Goal: Information Seeking & Learning: Learn about a topic

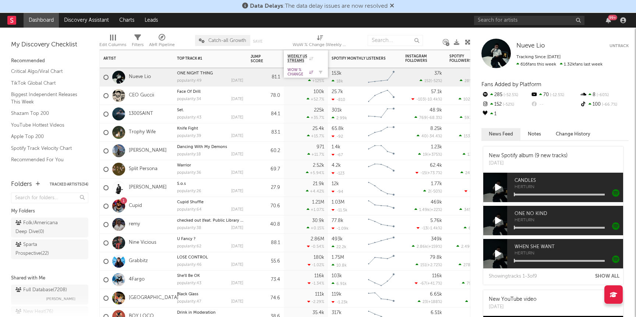
click at [303, 72] on div "WoW % Change" at bounding box center [300, 72] width 26 height 9
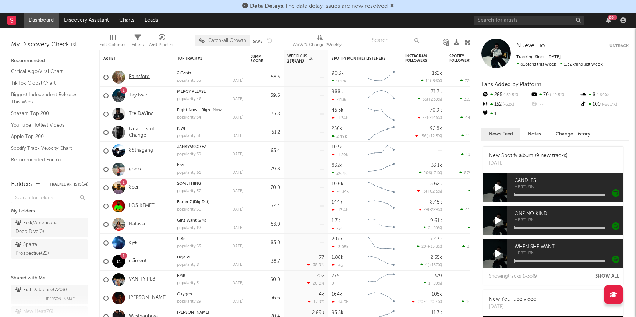
click at [138, 77] on link "Rainsford" at bounding box center [139, 77] width 21 height 6
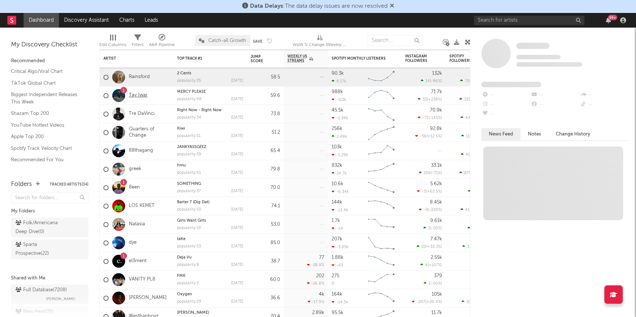
click at [137, 93] on link "Tay Iwar" at bounding box center [138, 95] width 19 height 6
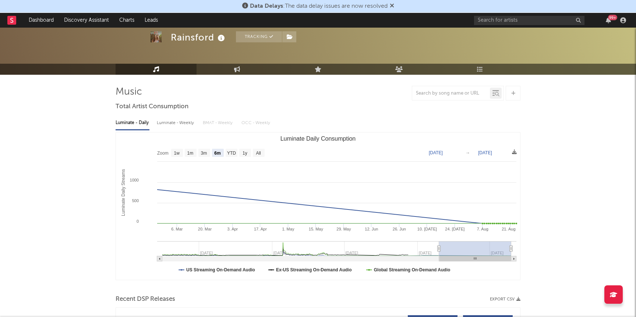
scroll to position [29, 0]
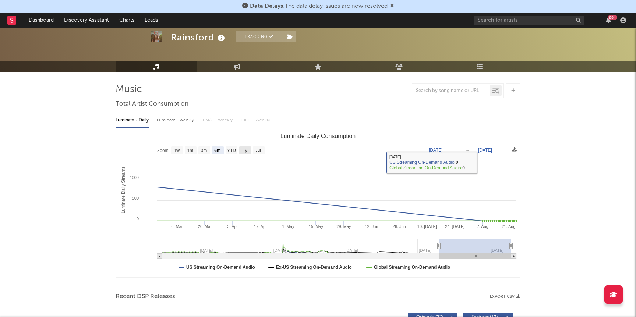
click at [247, 153] on rect "Luminate Daily Consumption" at bounding box center [245, 150] width 12 height 8
select select "1y"
type input "[DATE]"
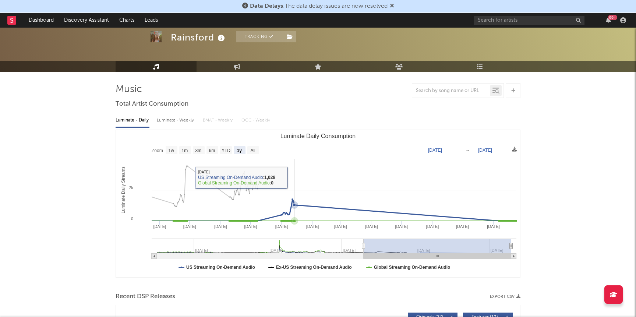
scroll to position [0, 0]
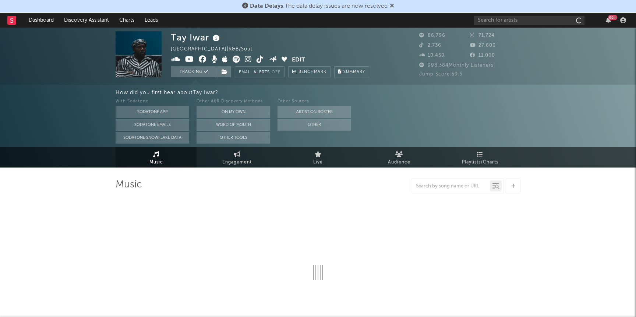
select select "6m"
